Goal: Information Seeking & Learning: Learn about a topic

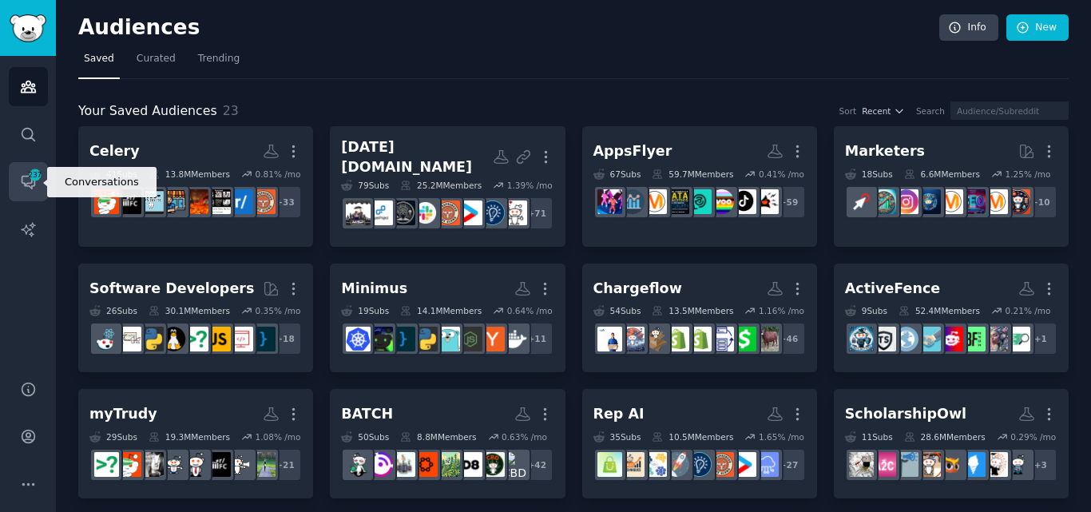
click at [37, 182] on link "Conversations 237" at bounding box center [28, 181] width 39 height 39
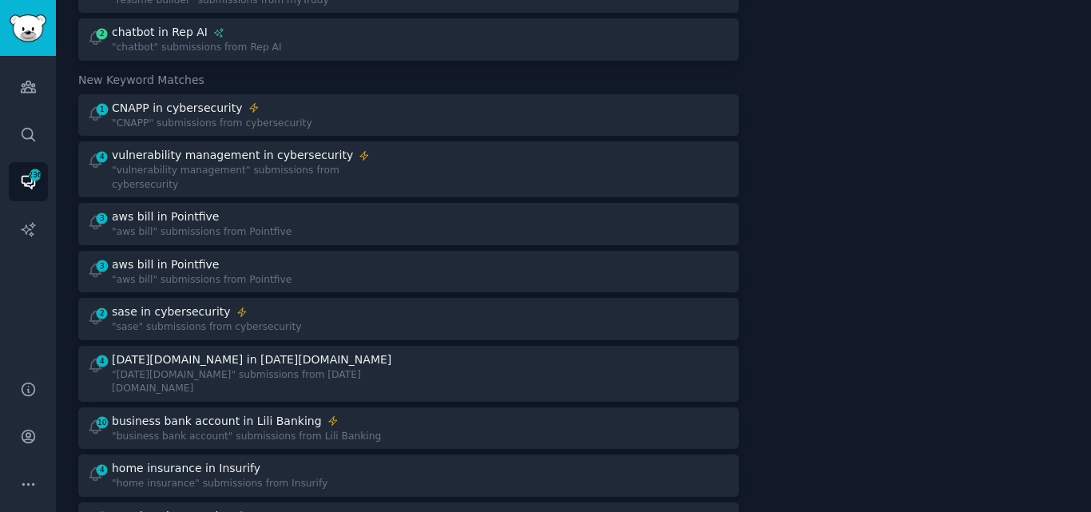
scroll to position [305, 0]
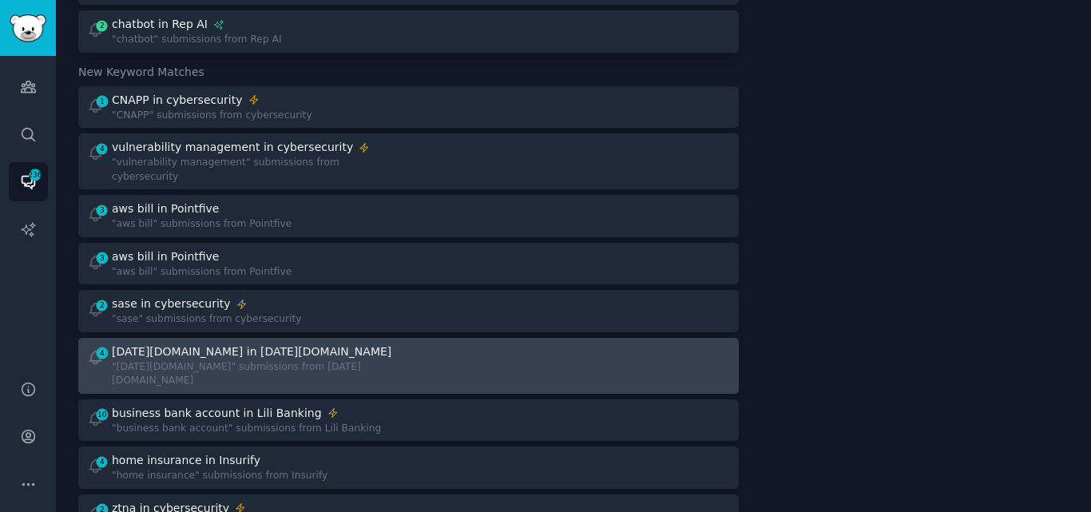
click at [329, 355] on div "4 monday.com in Monday.com "monday.com" submissions from Monday.com" at bounding box center [242, 366] width 311 height 45
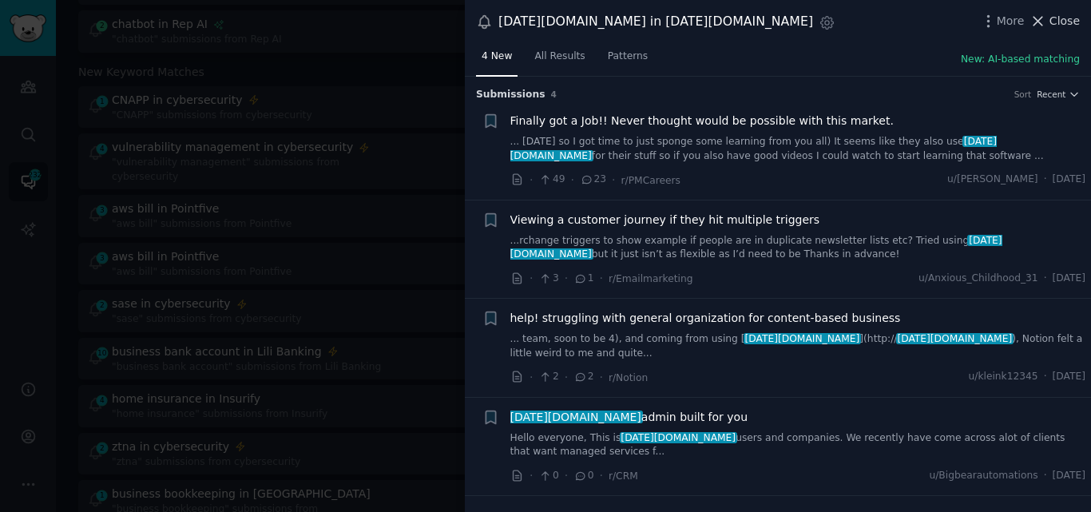
click at [1053, 17] on span "Close" at bounding box center [1065, 21] width 30 height 17
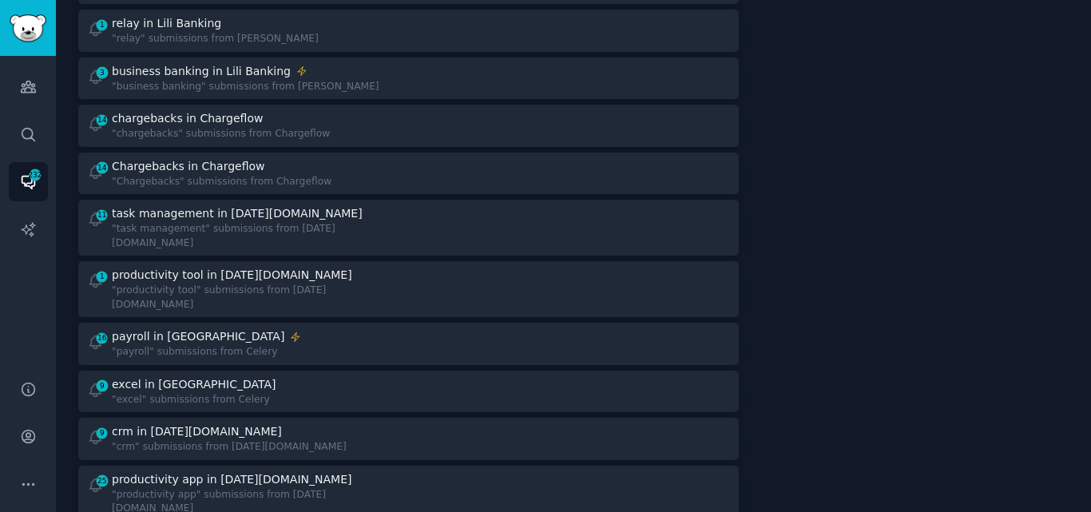
scroll to position [1392, 0]
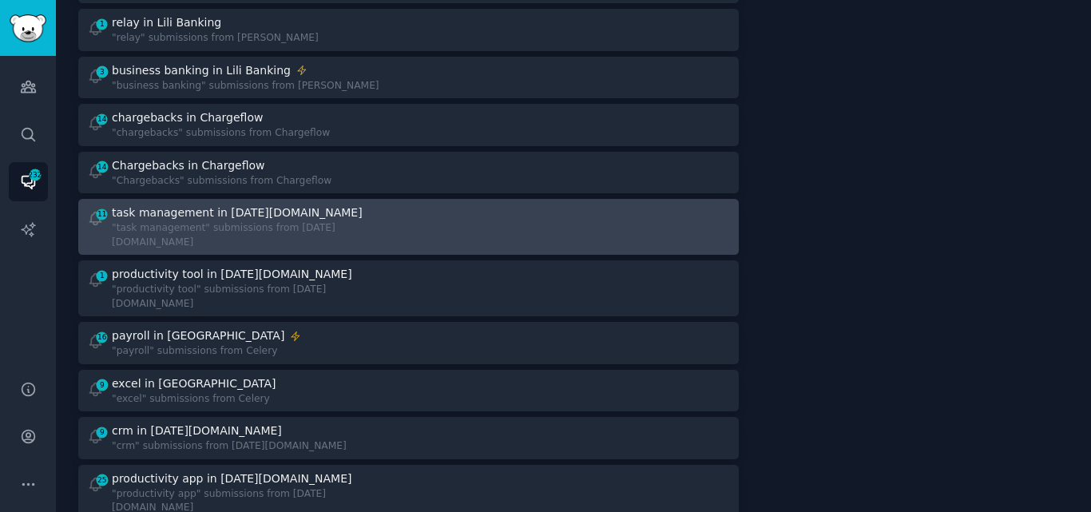
click at [368, 205] on div "11 task management in Monday.com "task management" submissions from Monday.com" at bounding box center [242, 227] width 311 height 45
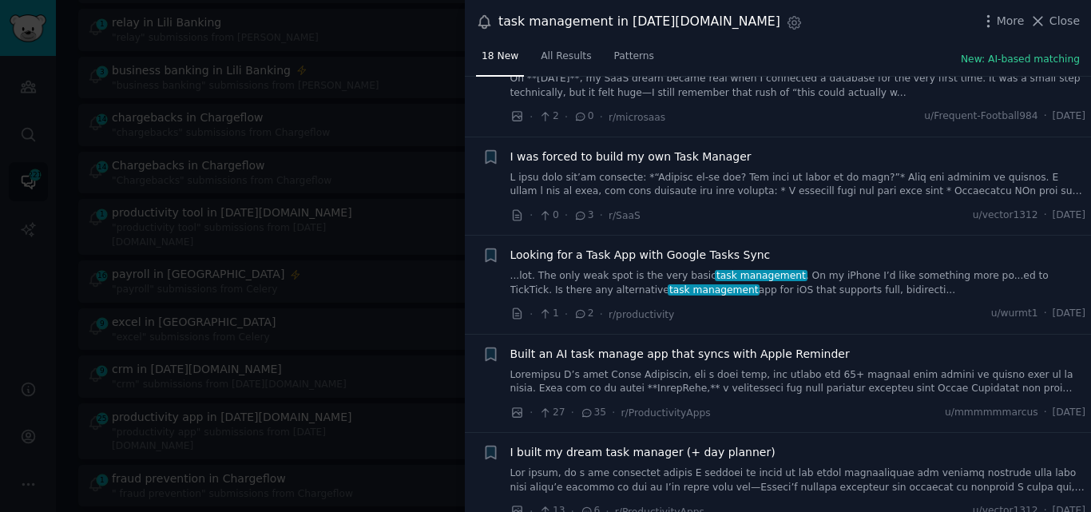
scroll to position [665, 0]
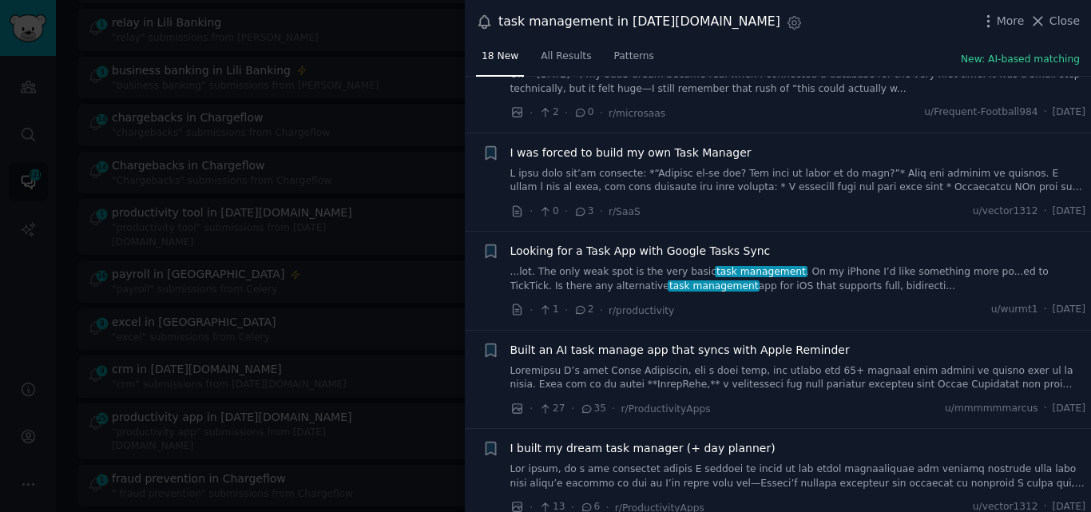
click at [740, 276] on span "task management" at bounding box center [761, 271] width 92 height 11
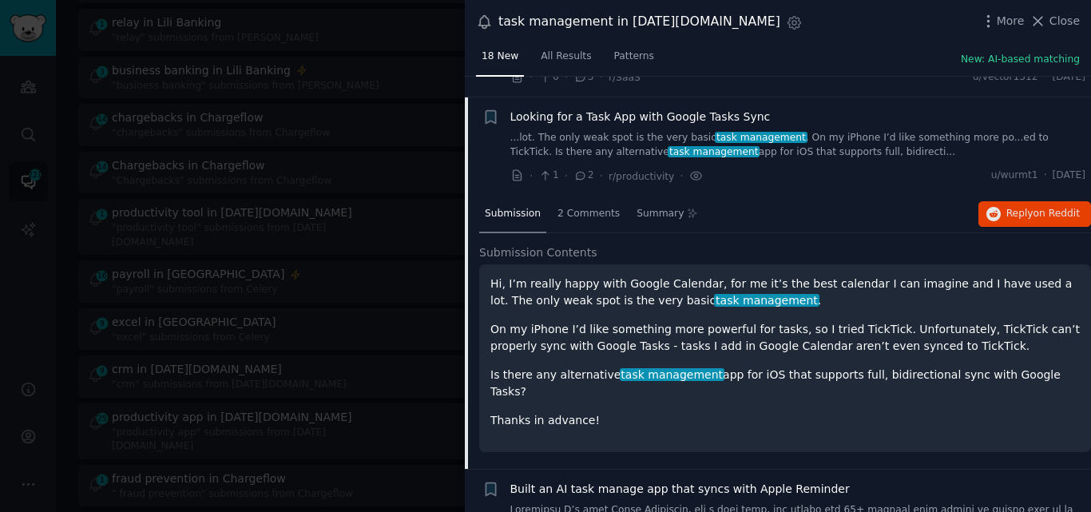
scroll to position [821, 0]
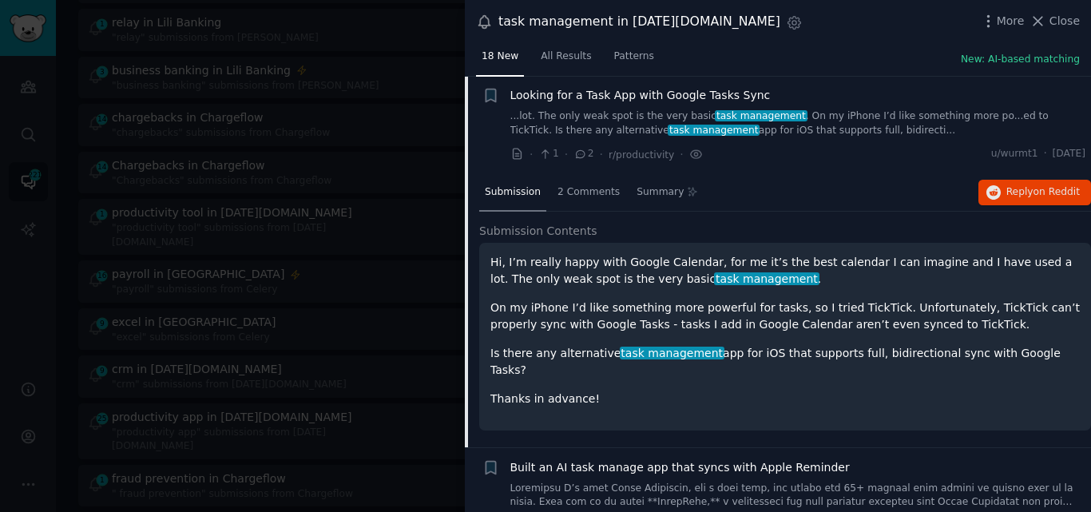
click at [681, 93] on span "Looking for a Task App with Google Tasks Sync" at bounding box center [641, 95] width 260 height 17
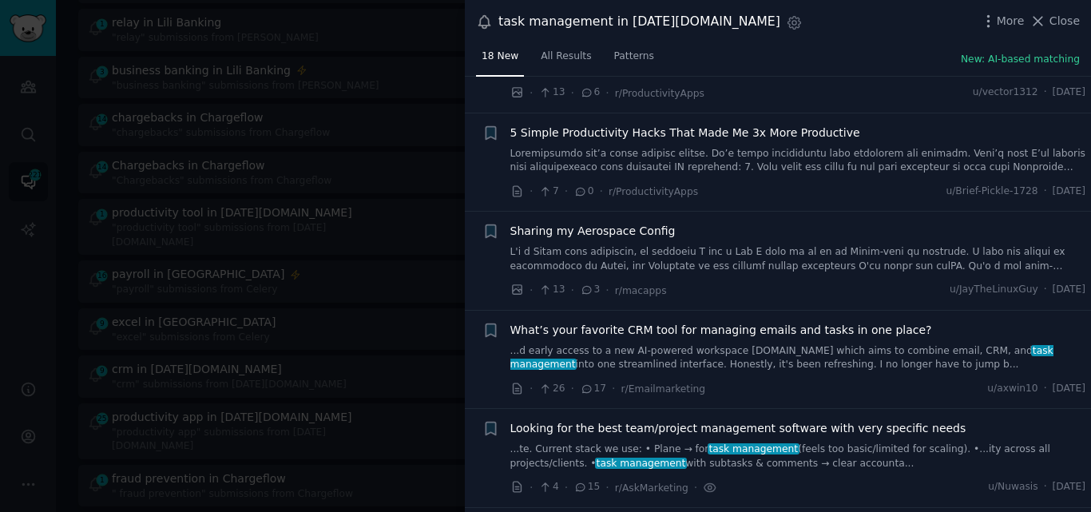
scroll to position [1076, 0]
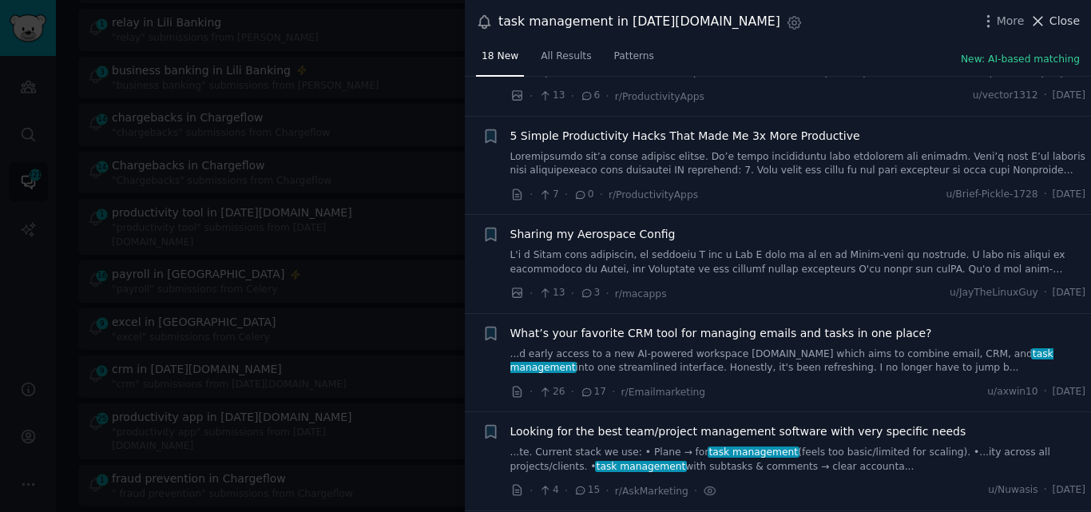
click at [1046, 16] on icon at bounding box center [1038, 21] width 17 height 17
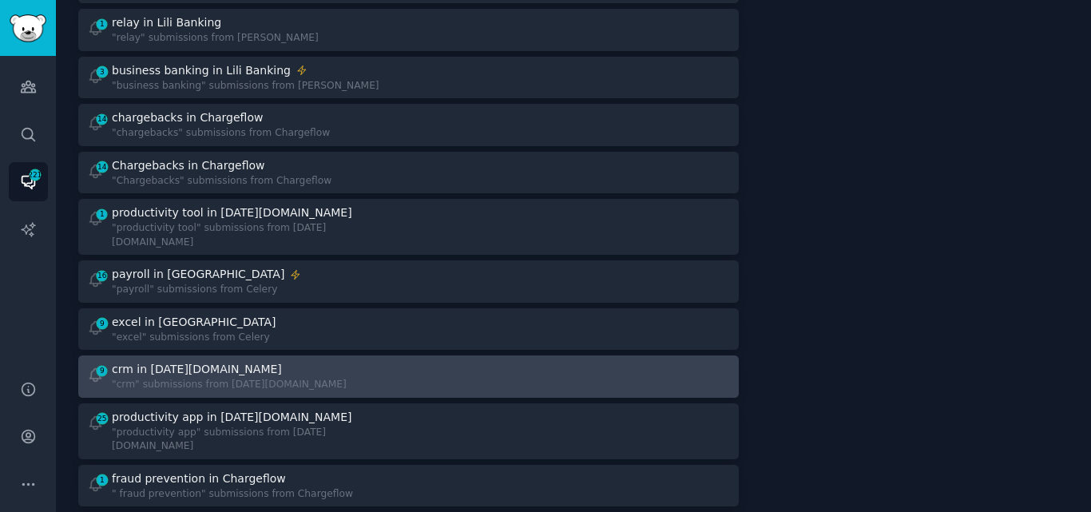
click at [182, 361] on div "crm in Monday.com" at bounding box center [197, 369] width 170 height 17
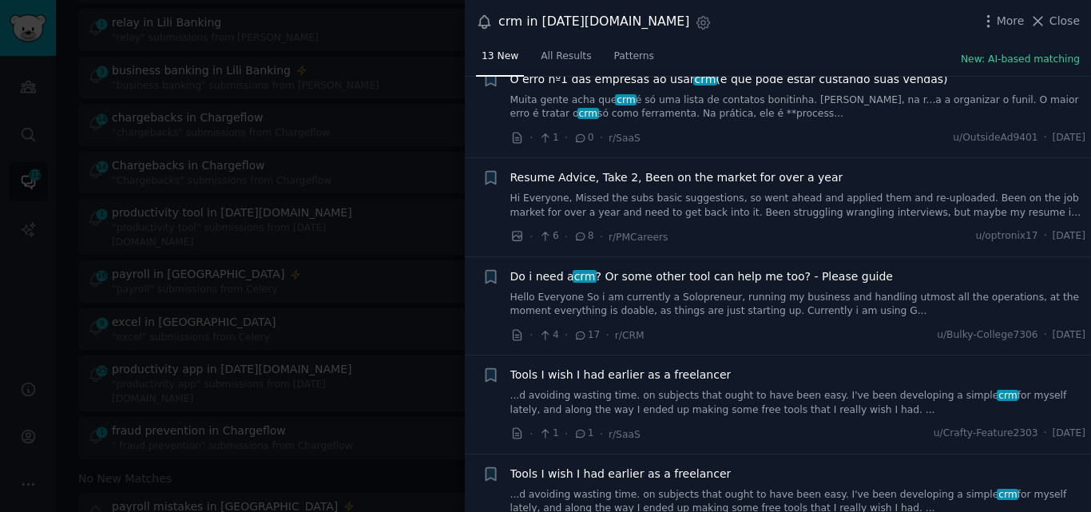
scroll to position [707, 0]
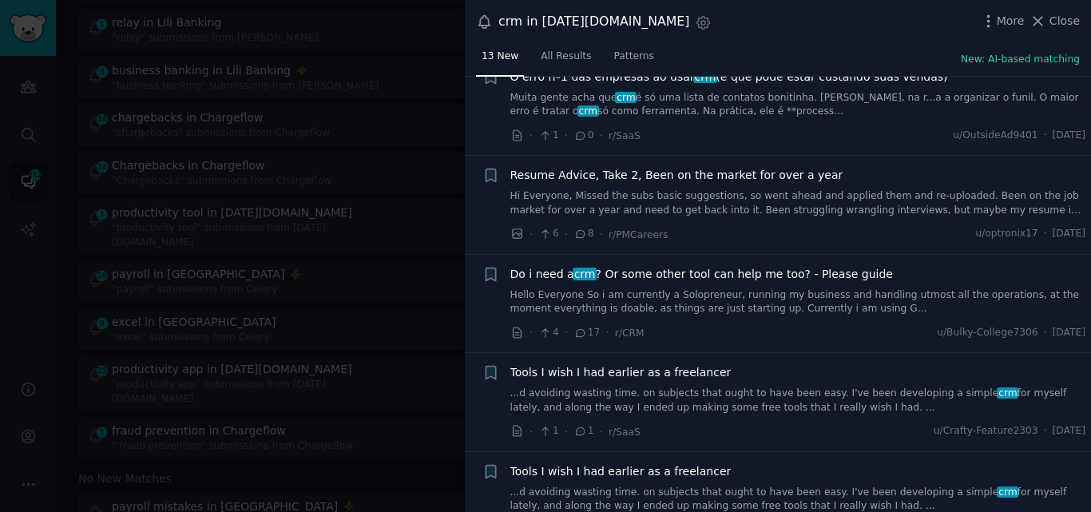
click at [646, 306] on link "Hello Everyone So i am currently a Solopreneur, running my business and handlin…" at bounding box center [799, 302] width 576 height 28
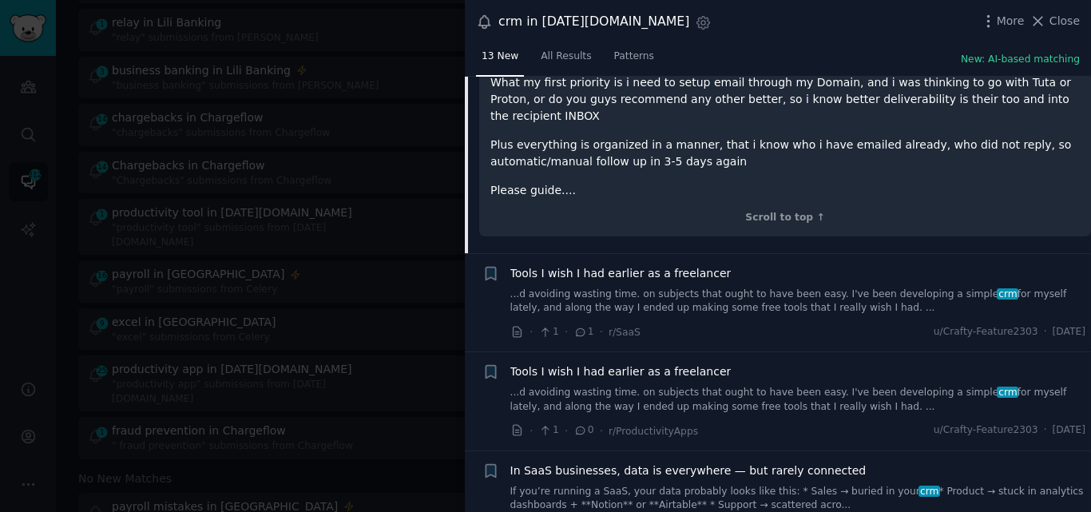
scroll to position [1267, 0]
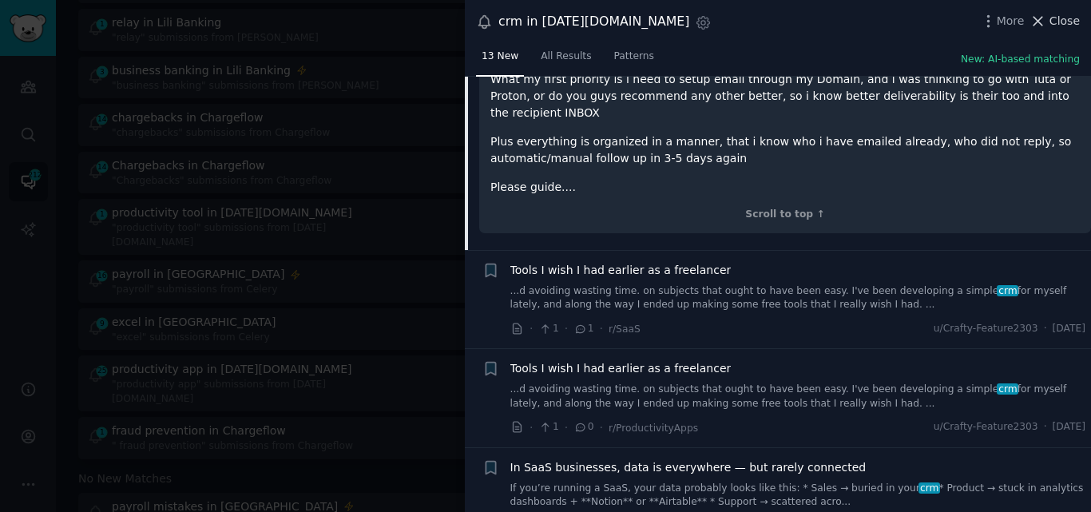
click at [1054, 23] on span "Close" at bounding box center [1065, 21] width 30 height 17
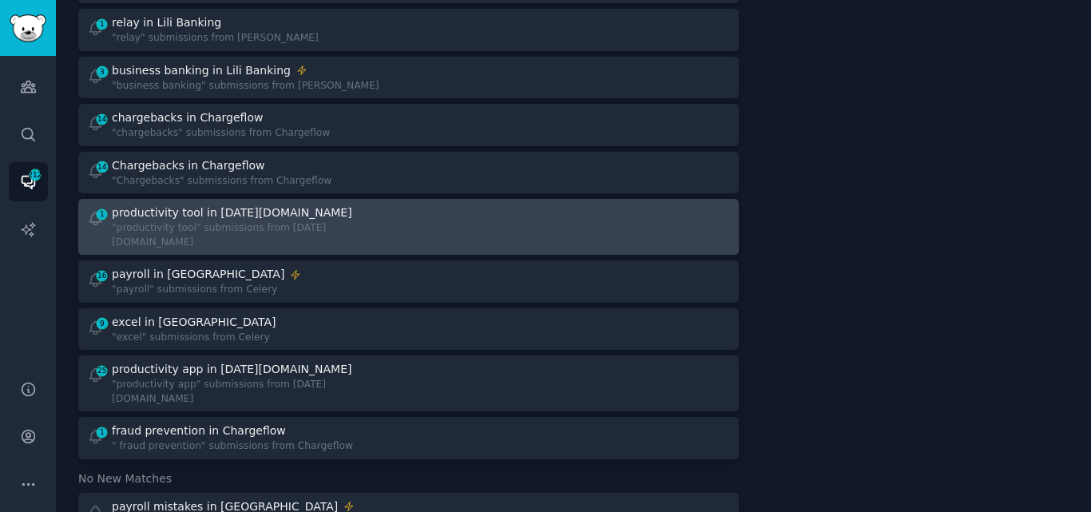
click at [240, 221] on div ""productivity tool" submissions from Monday.com" at bounding box center [254, 235] width 285 height 28
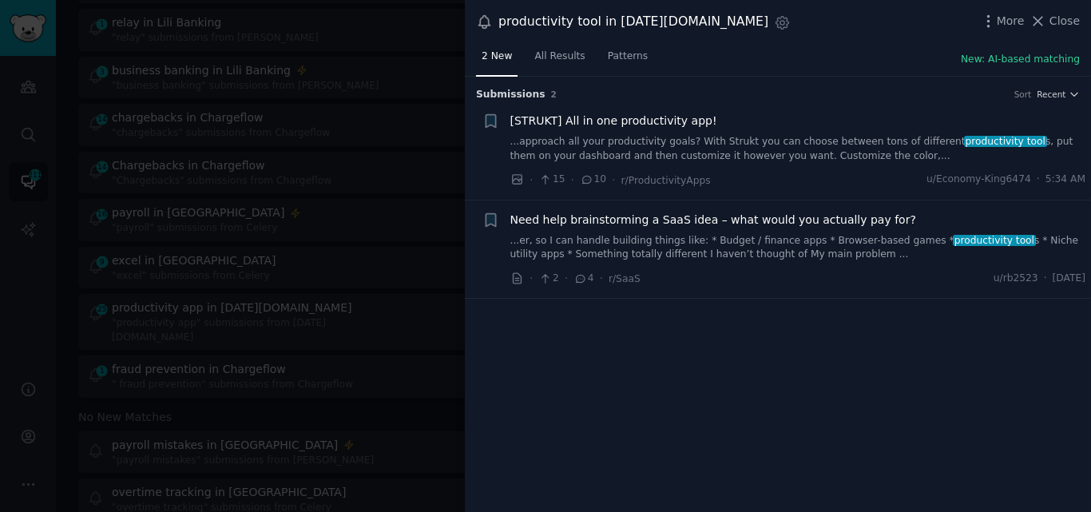
click at [638, 121] on span "[STRUKT] All in one productivity app!" at bounding box center [614, 121] width 207 height 17
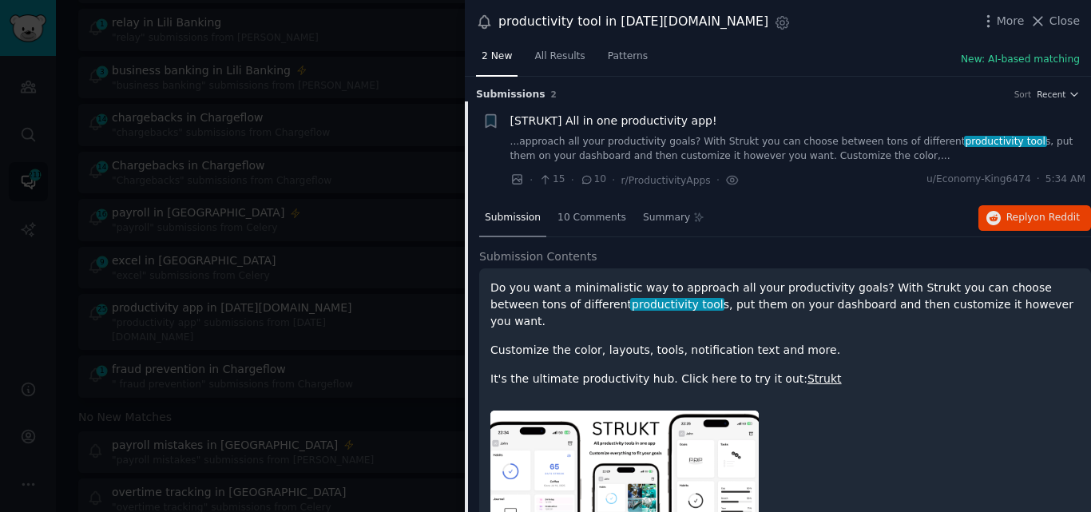
scroll to position [26, 0]
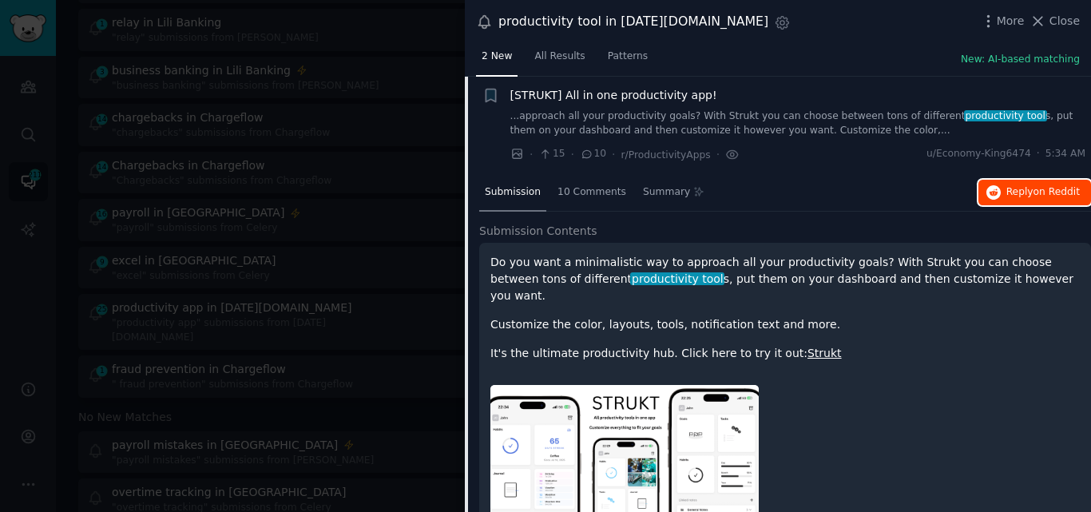
click at [1056, 189] on span "on Reddit" at bounding box center [1057, 191] width 46 height 11
